Goal: Transaction & Acquisition: Purchase product/service

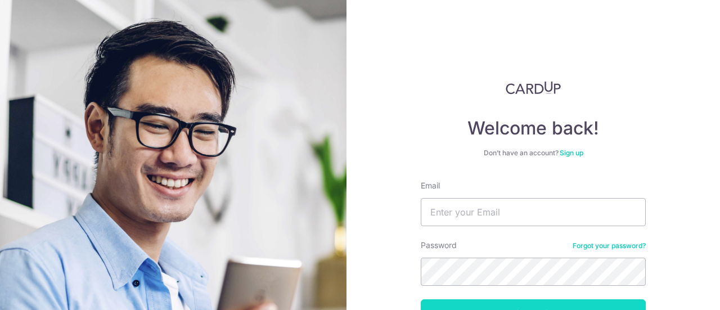
scroll to position [80, 0]
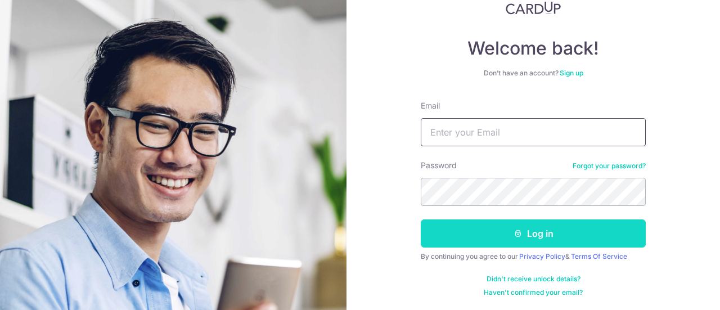
type input "joey.luo.xl@gmail.com"
click at [492, 235] on button "Log in" at bounding box center [533, 233] width 225 height 28
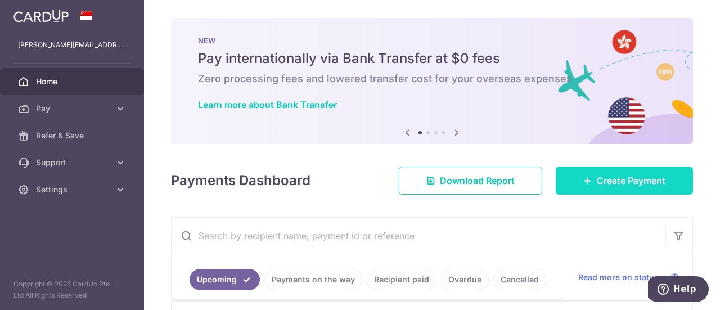
click at [617, 191] on link "Create Payment" at bounding box center [624, 181] width 137 height 28
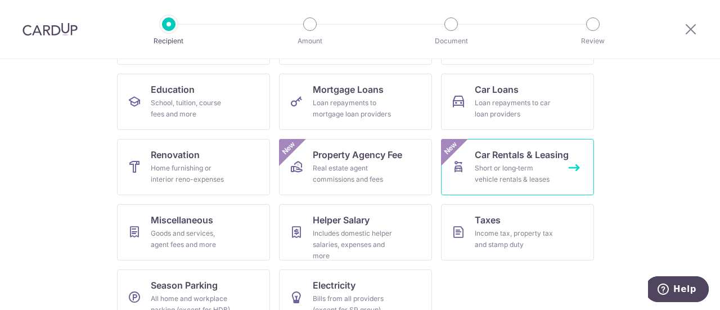
scroll to position [192, 0]
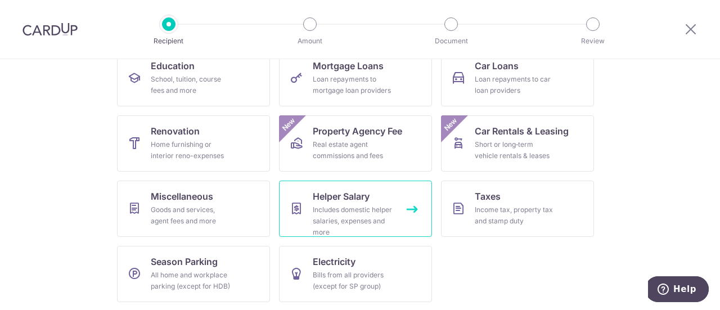
click at [392, 207] on link "Helper Salary Includes domestic helper salaries, expenses and more" at bounding box center [355, 209] width 153 height 56
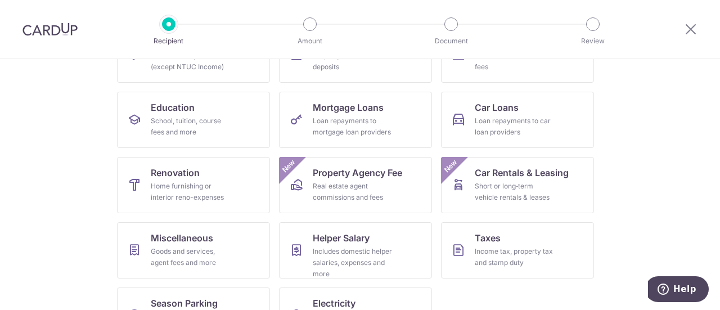
scroll to position [169, 0]
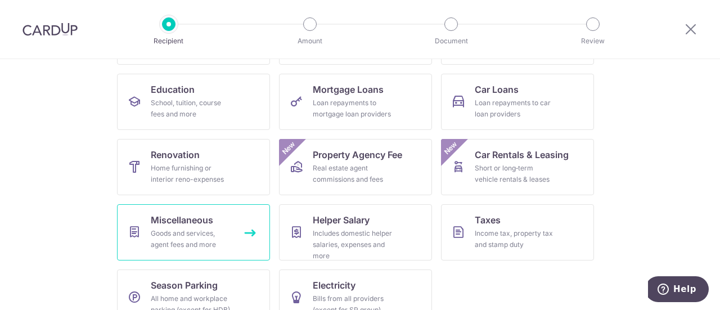
click at [207, 227] on link "Miscellaneous Goods and services, agent fees and more" at bounding box center [193, 232] width 153 height 56
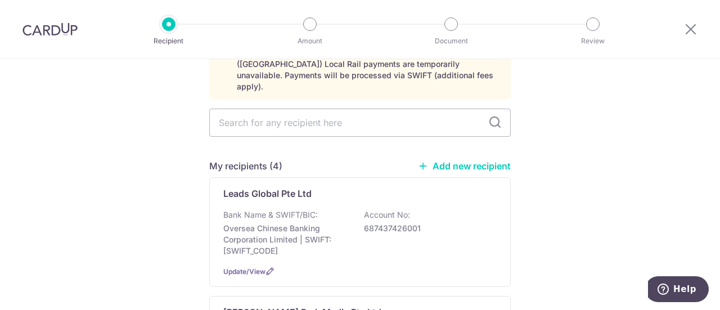
scroll to position [56, 0]
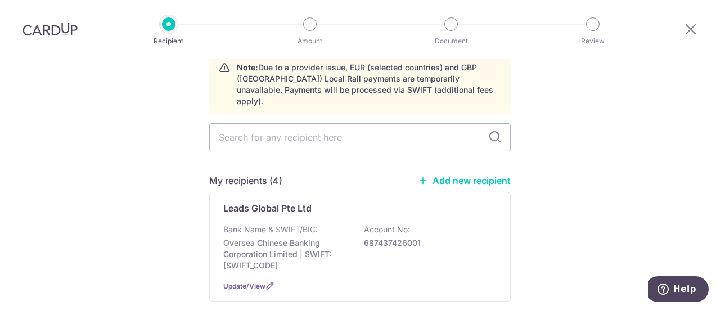
click at [448, 175] on link "Add new recipient" at bounding box center [464, 180] width 93 height 11
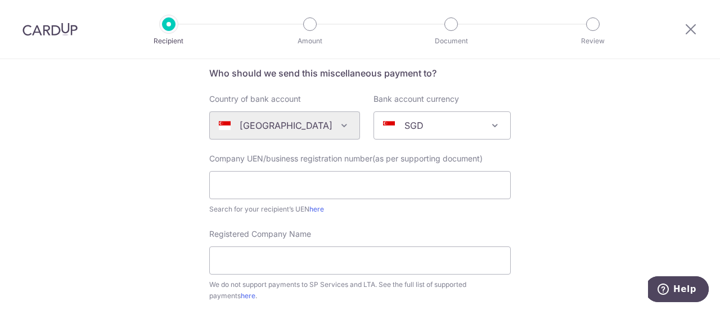
scroll to position [113, 0]
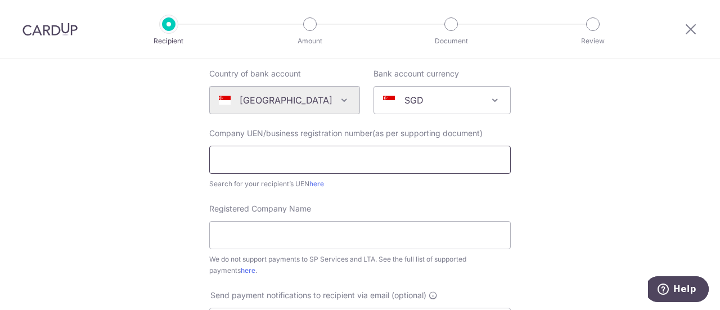
click at [377, 158] on input "text" at bounding box center [360, 160] width 302 height 28
type input "INTER"
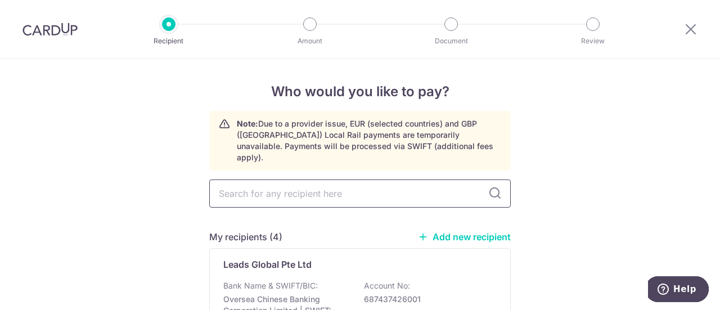
click at [338, 179] on input "text" at bounding box center [360, 193] width 302 height 28
type input "INTER"
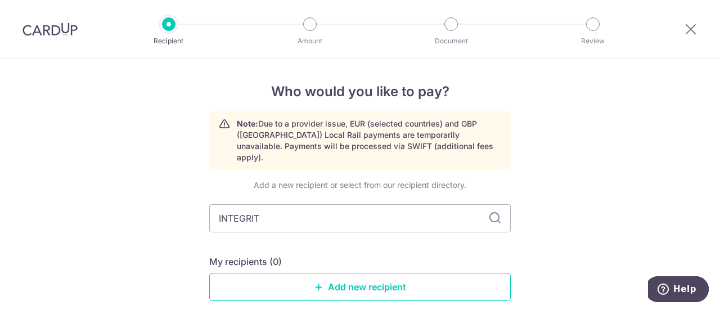
type input "INTEGRITY"
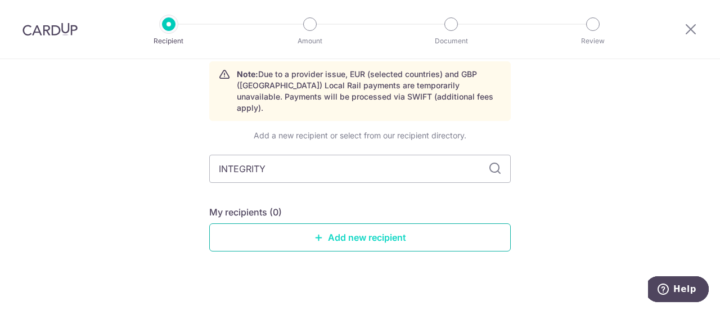
click at [317, 233] on icon at bounding box center [319, 237] width 9 height 9
click at [406, 155] on input "INTEGRITY" at bounding box center [360, 169] width 302 height 28
click at [332, 223] on link "Add new recipient" at bounding box center [360, 237] width 302 height 28
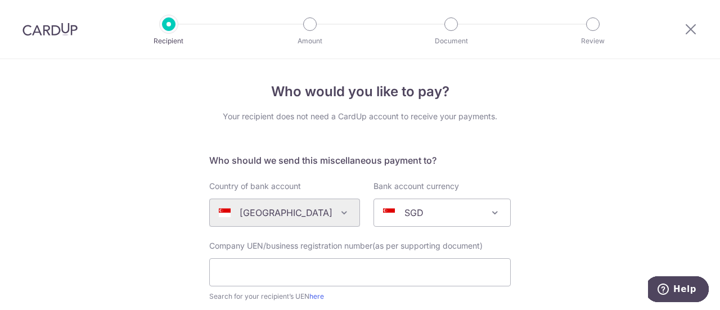
scroll to position [113, 0]
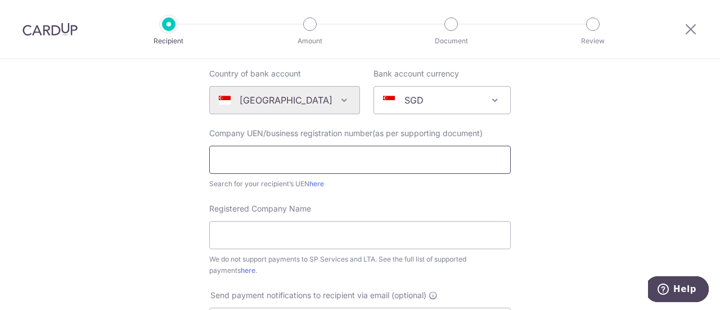
click at [324, 169] on input "text" at bounding box center [360, 160] width 302 height 28
type input "201306422W"
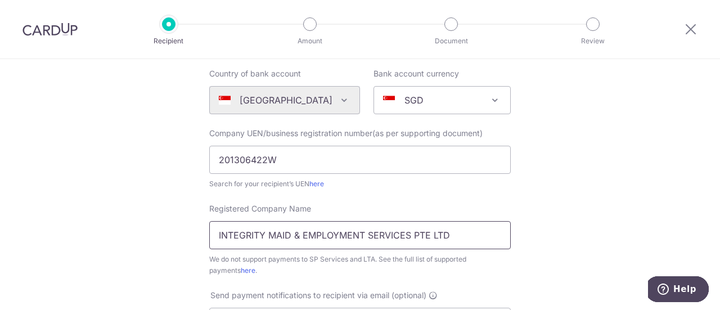
scroll to position [281, 0]
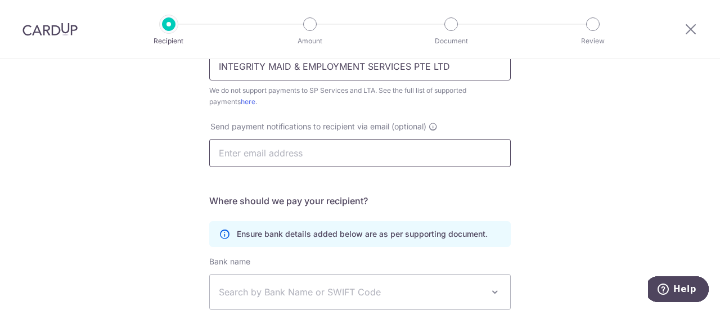
type input "INTEGRITY MAID & EMPLOYMENT SERVICES PTE LTD"
click at [363, 158] on input "text" at bounding box center [360, 153] width 302 height 28
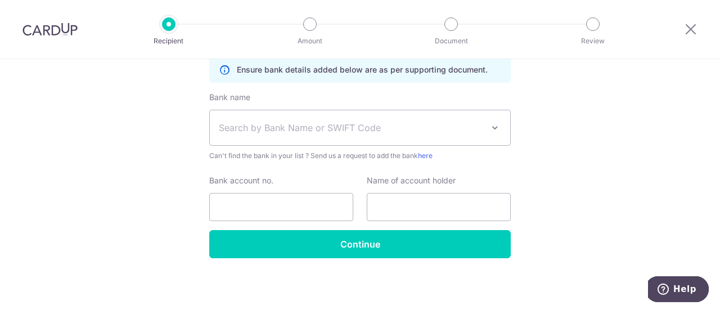
scroll to position [389, 0]
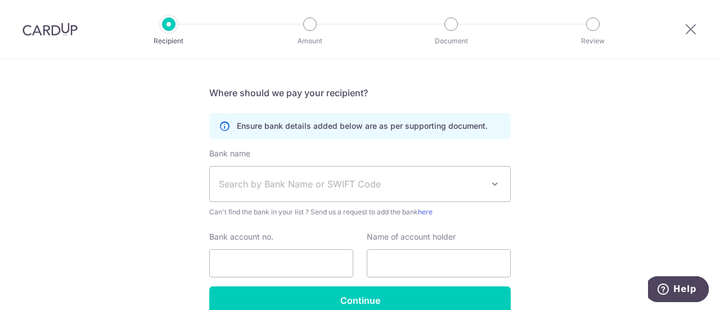
type input "chantel@integritysingapore.com"
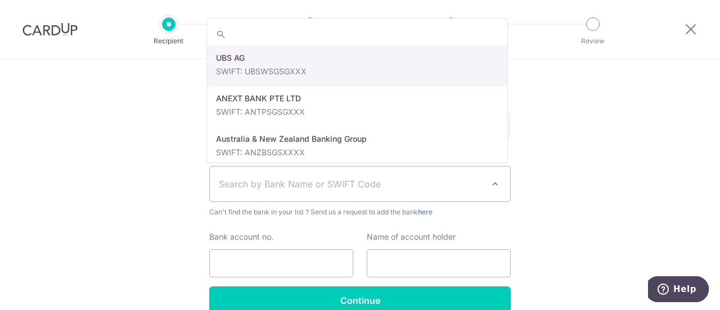
click at [398, 184] on span "Search by Bank Name or SWIFT Code" at bounding box center [351, 184] width 264 height 14
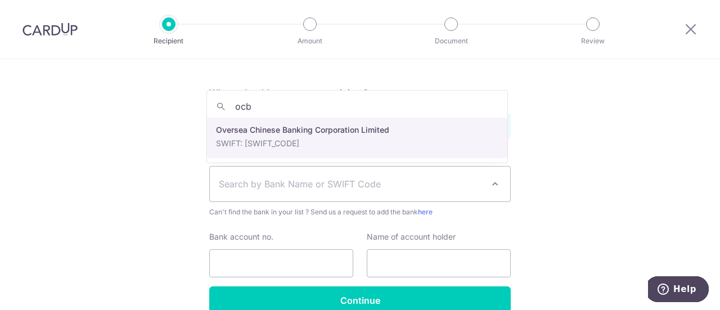
type input "ocb"
select select "12"
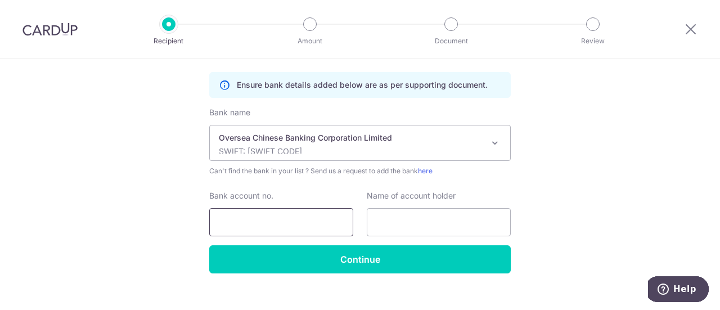
scroll to position [446, 0]
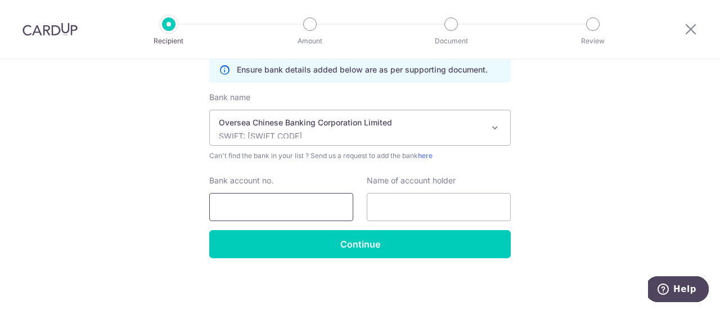
click at [296, 217] on input "Bank account no." at bounding box center [281, 207] width 144 height 28
type input "596-026526-001"
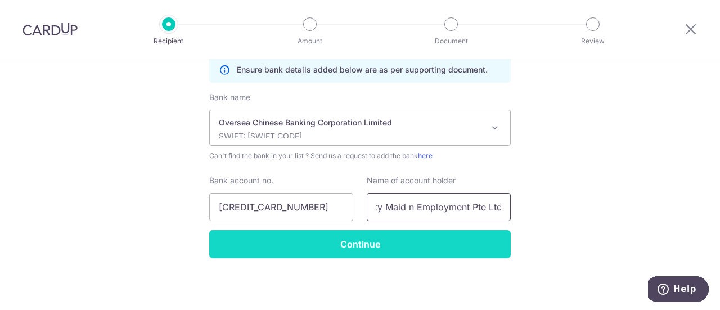
type input "Integrity Maid n Employment Pte Ltd"
click at [339, 241] on input "Continue" at bounding box center [360, 244] width 302 height 28
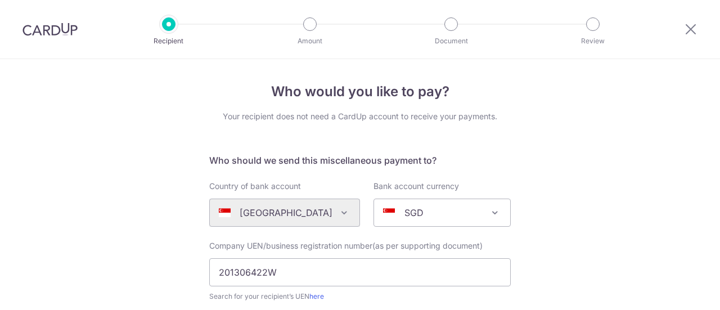
scroll to position [473, 0]
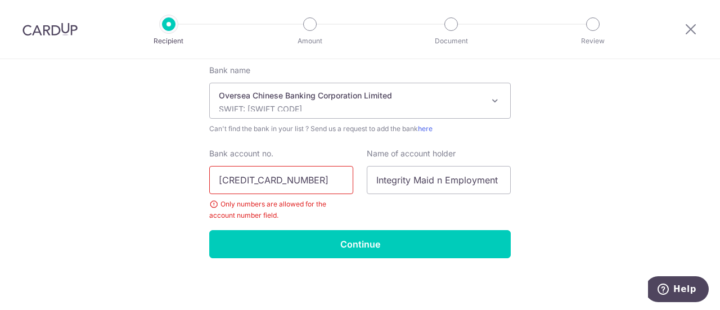
click at [237, 179] on input "596-026526-001" at bounding box center [281, 180] width 144 height 28
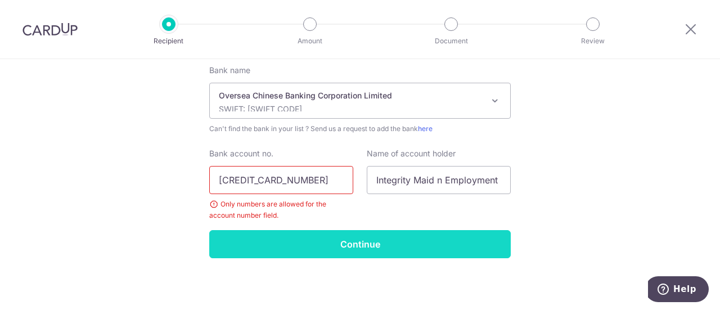
type input "596026526001"
click at [368, 246] on input "Continue" at bounding box center [360, 244] width 302 height 28
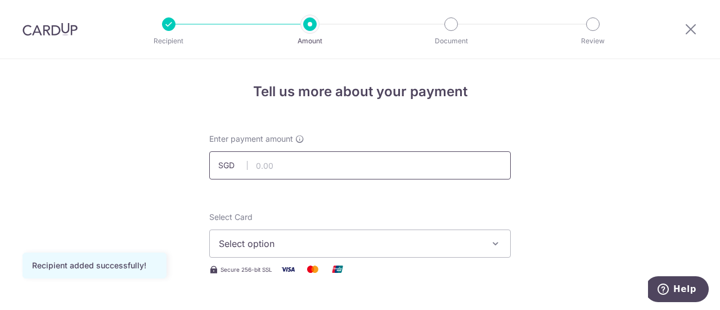
click at [297, 159] on input "text" at bounding box center [360, 165] width 302 height 28
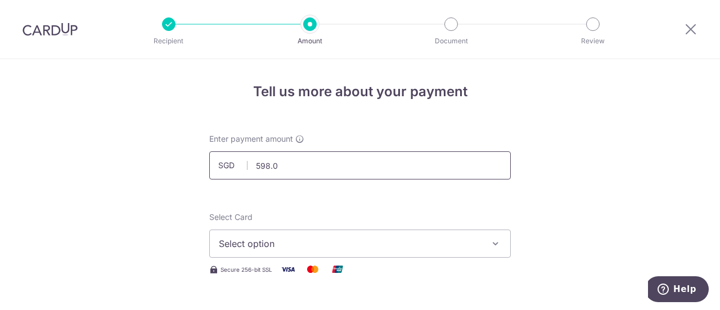
type input "598.00"
click at [474, 237] on span "Select option" at bounding box center [350, 244] width 262 height 14
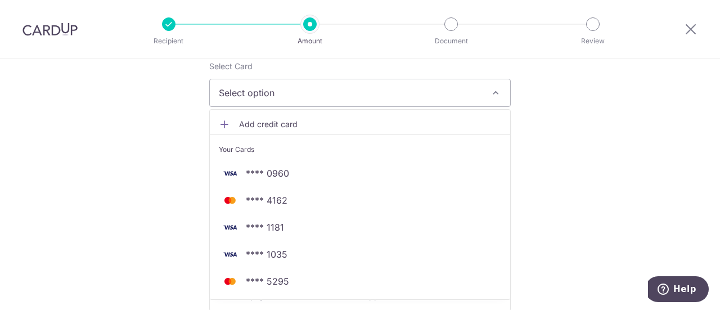
scroll to position [169, 0]
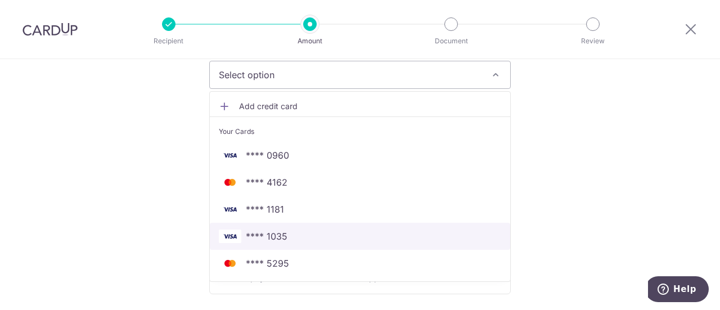
click at [326, 231] on span "**** 1035" at bounding box center [360, 237] width 282 height 14
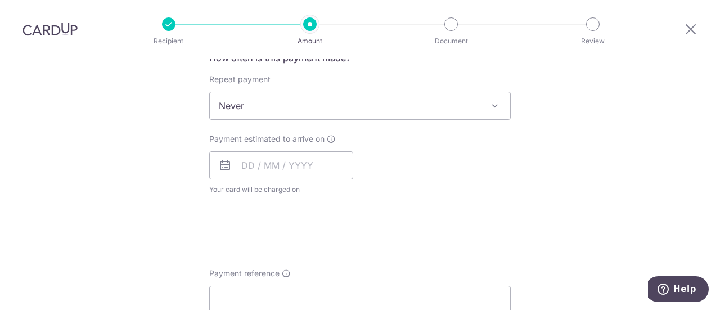
scroll to position [506, 0]
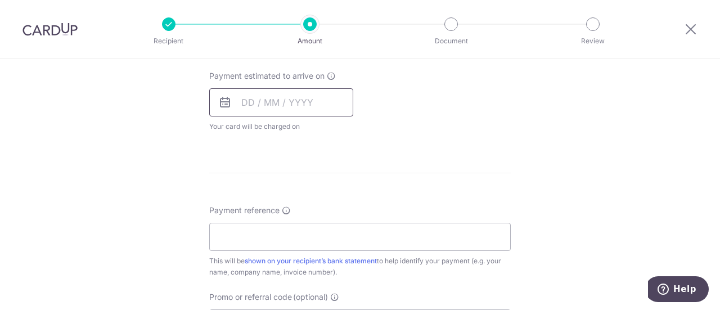
click at [309, 107] on input "text" at bounding box center [281, 102] width 144 height 28
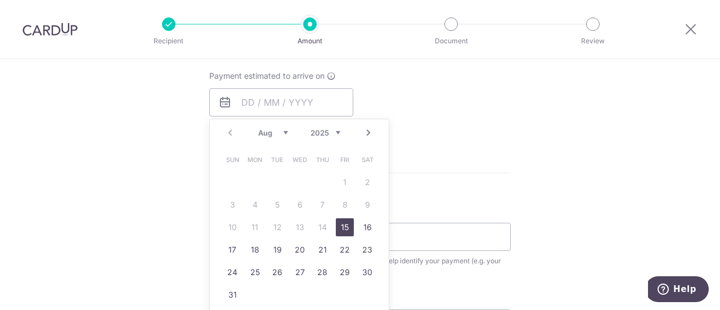
drag, startPoint x: 341, startPoint y: 227, endPoint x: 416, endPoint y: 226, distance: 74.8
click at [341, 227] on link "15" at bounding box center [345, 227] width 18 height 18
type input "[DATE]"
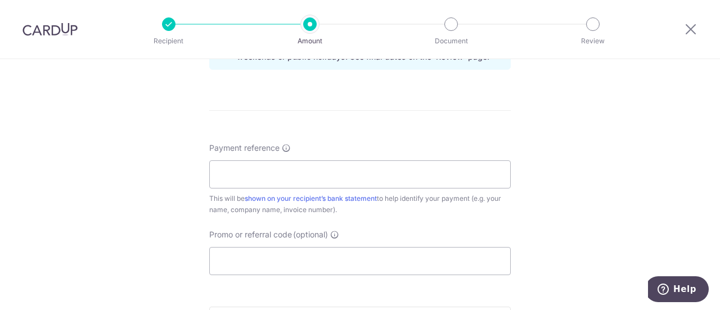
scroll to position [619, 0]
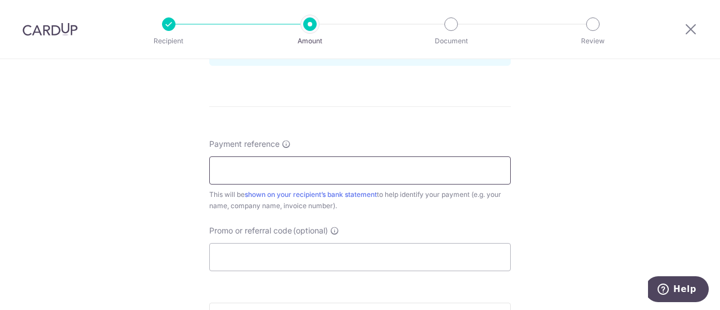
click at [376, 175] on input "Payment reference" at bounding box center [360, 170] width 302 height 28
type input "Joey Invoice # 4014 1st payment"
click at [288, 258] on input "Promo or referral code (optional)" at bounding box center [360, 257] width 302 height 28
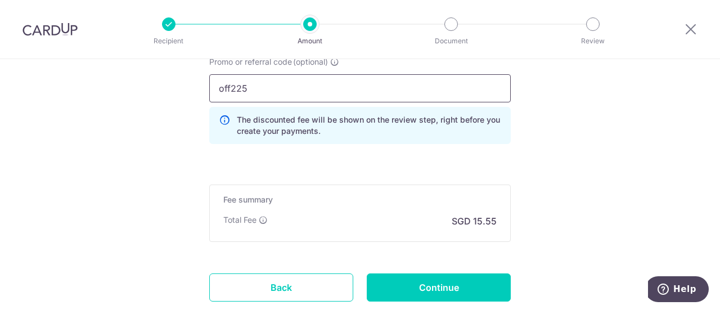
scroll to position [844, 0]
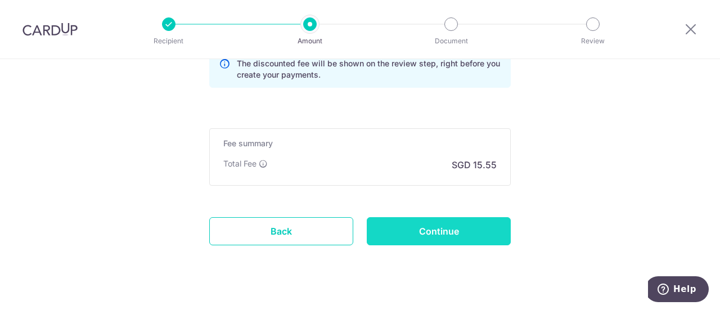
type input "off225"
click at [451, 226] on input "Continue" at bounding box center [439, 231] width 144 height 28
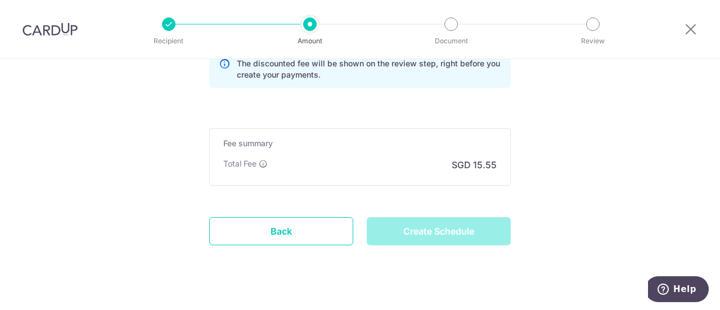
type input "Create Schedule"
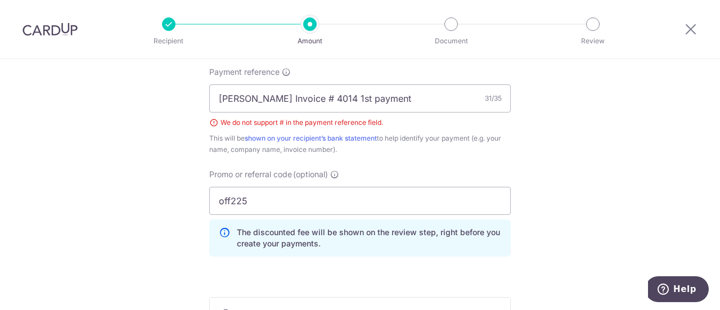
scroll to position [635, 0]
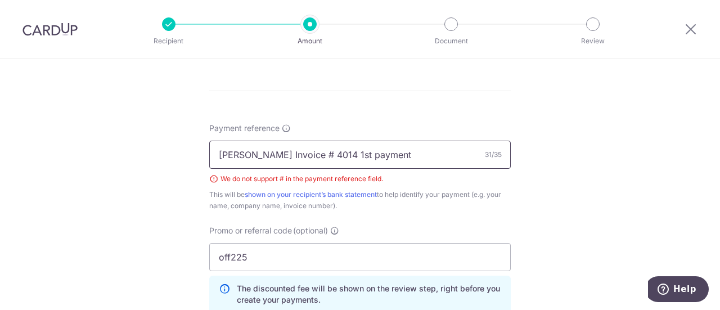
click at [277, 153] on input "[PERSON_NAME] Invoice # 4014 1st payment" at bounding box center [360, 155] width 302 height 28
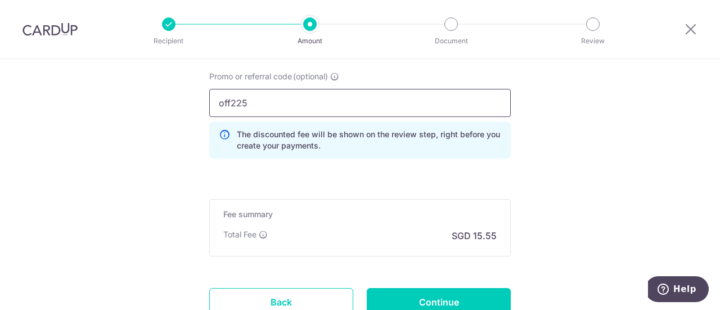
scroll to position [860, 0]
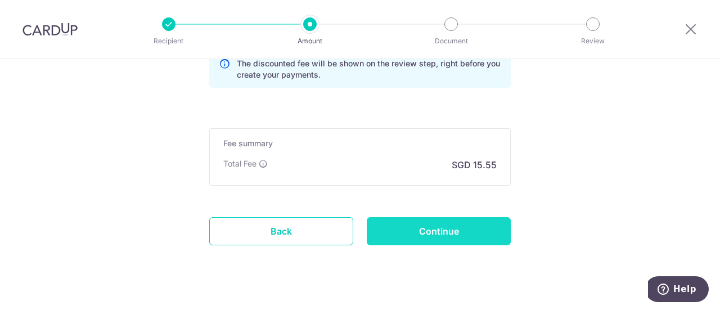
type input "[PERSON_NAME] Invoice 4014 1st payment"
click at [433, 227] on input "Continue" at bounding box center [439, 231] width 144 height 28
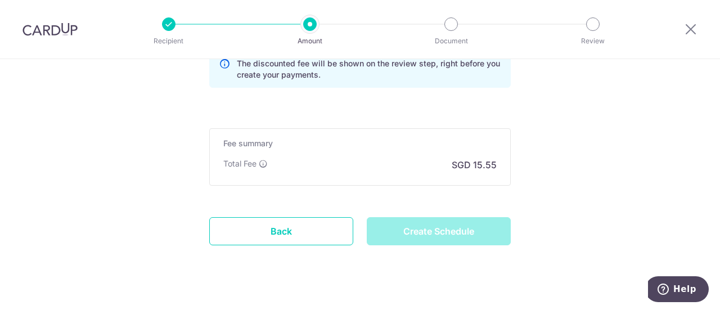
type input "Create Schedule"
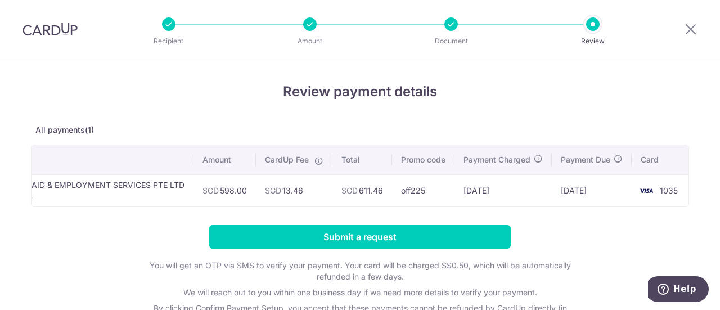
scroll to position [0, 71]
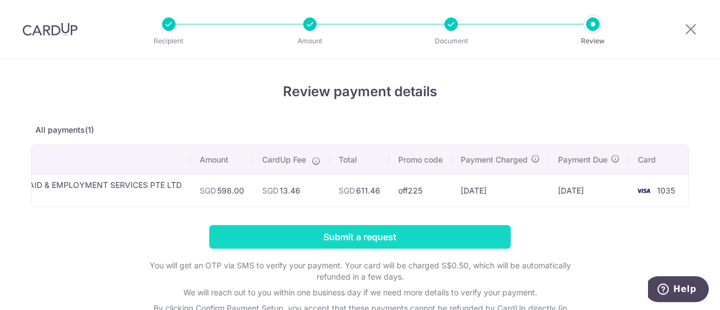
click at [412, 240] on input "Submit a request" at bounding box center [360, 237] width 302 height 24
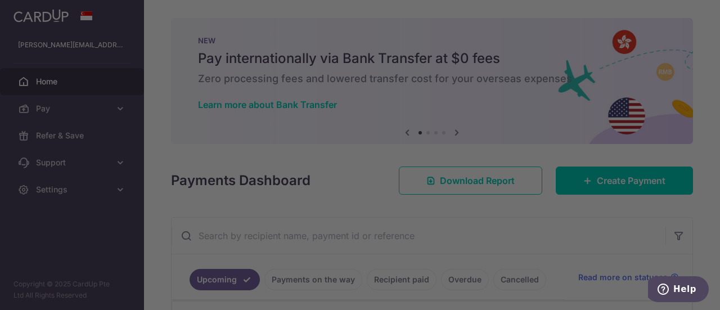
click at [507, 61] on div at bounding box center [364, 156] width 728 height 313
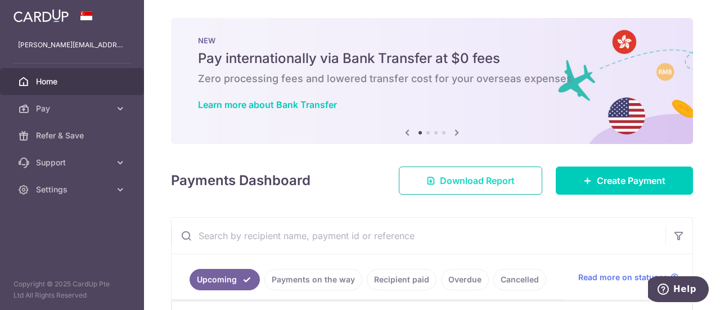
click at [483, 178] on span "Download Report" at bounding box center [477, 181] width 75 height 14
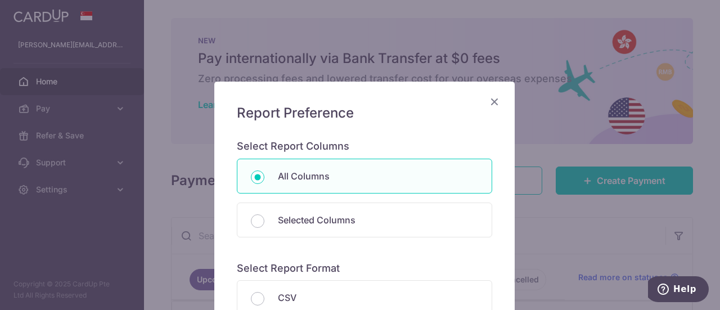
scroll to position [169, 0]
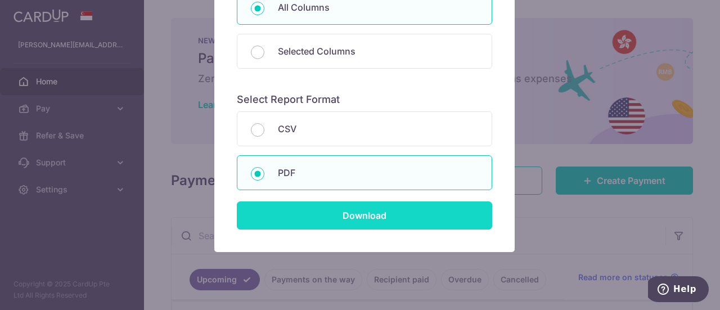
click at [357, 214] on input "Download" at bounding box center [364, 215] width 255 height 28
